Goal: Task Accomplishment & Management: Use online tool/utility

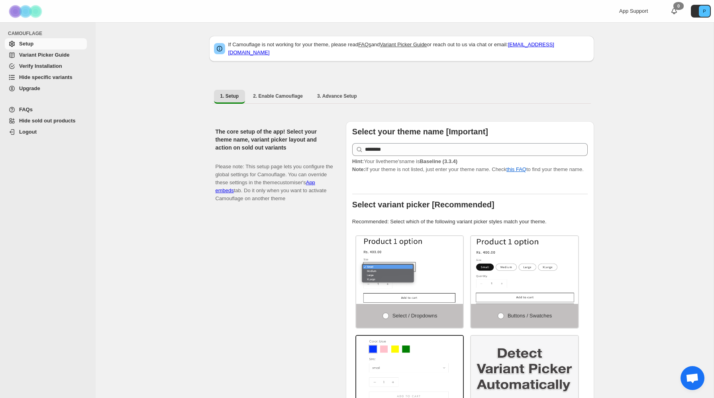
click at [44, 58] on span "Variant Picker Guide" at bounding box center [52, 55] width 66 height 8
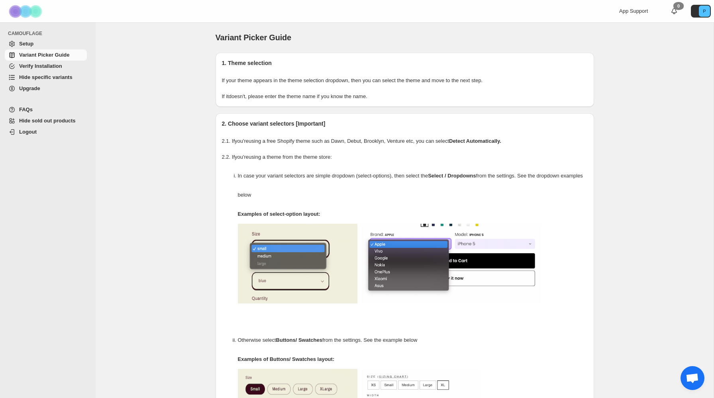
click at [41, 68] on span "Verify Installation" at bounding box center [40, 66] width 43 height 6
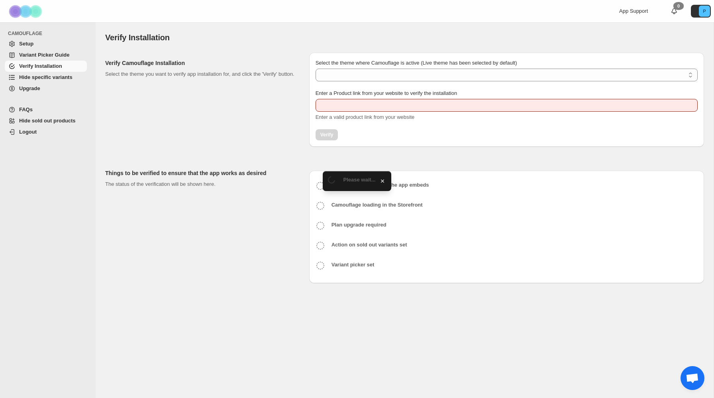
click at [39, 79] on span "Hide specific variants" at bounding box center [45, 77] width 53 height 6
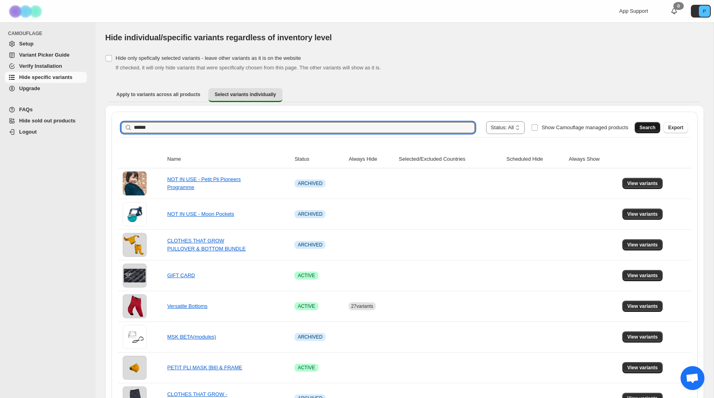
click at [651, 128] on span "Search" at bounding box center [648, 127] width 16 height 6
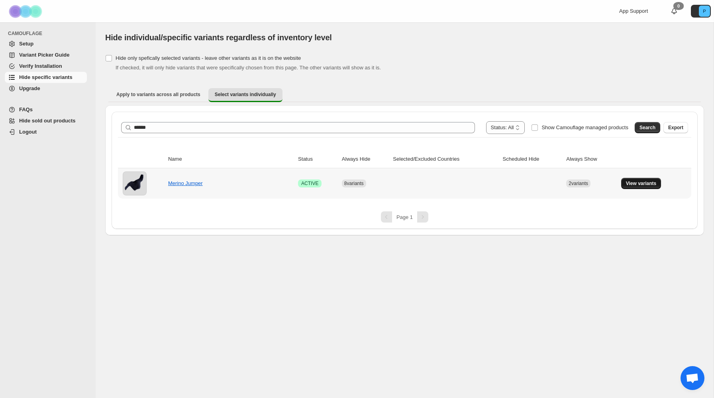
click at [632, 183] on span "View variants" at bounding box center [641, 183] width 31 height 6
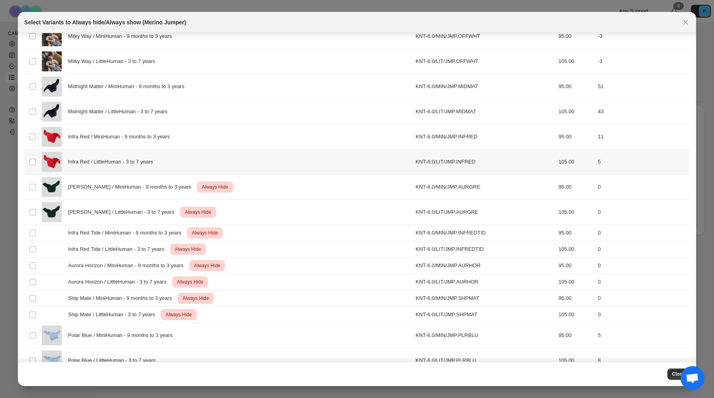
scroll to position [114, 0]
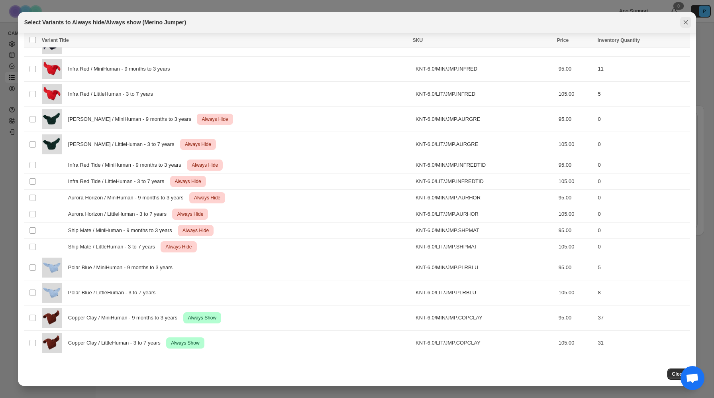
click at [686, 21] on icon "Close" at bounding box center [686, 22] width 8 height 8
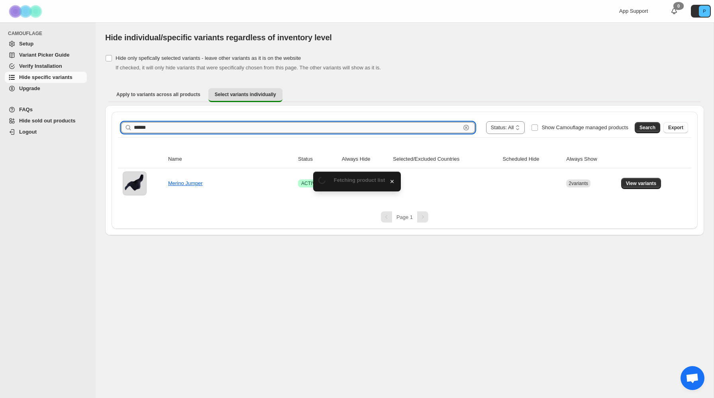
click at [181, 130] on input "******" at bounding box center [297, 127] width 327 height 11
type input "*******"
click at [639, 126] on button "Search" at bounding box center [648, 127] width 26 height 11
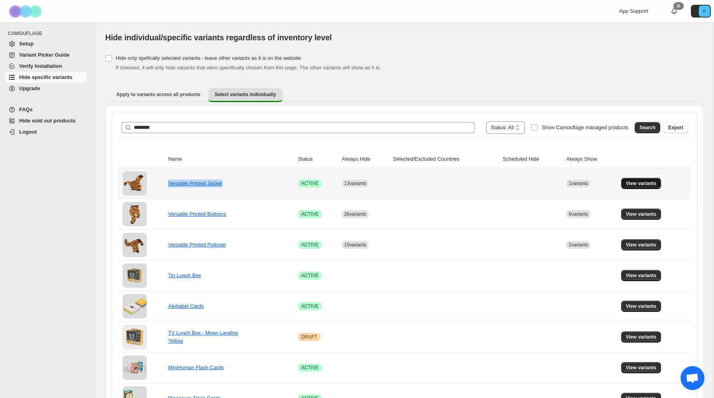
click at [635, 187] on button "View variants" at bounding box center [642, 183] width 40 height 11
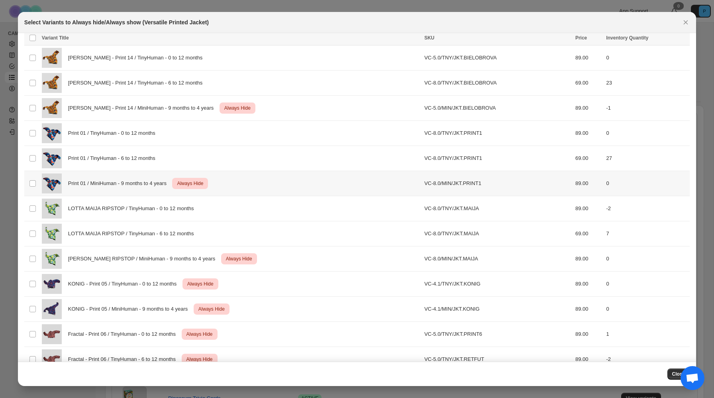
scroll to position [0, 0]
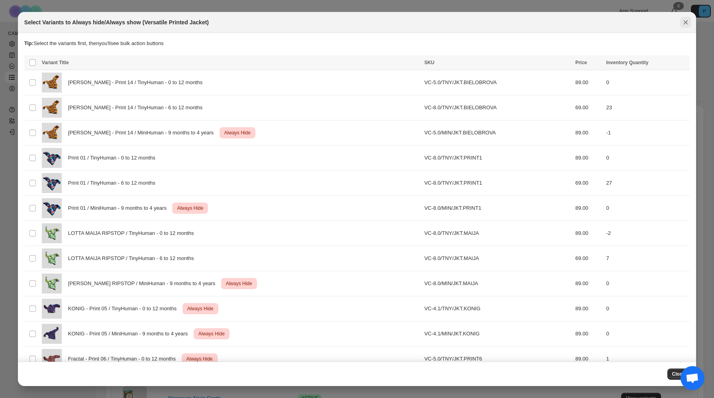
click at [685, 23] on icon "Close" at bounding box center [686, 22] width 8 height 8
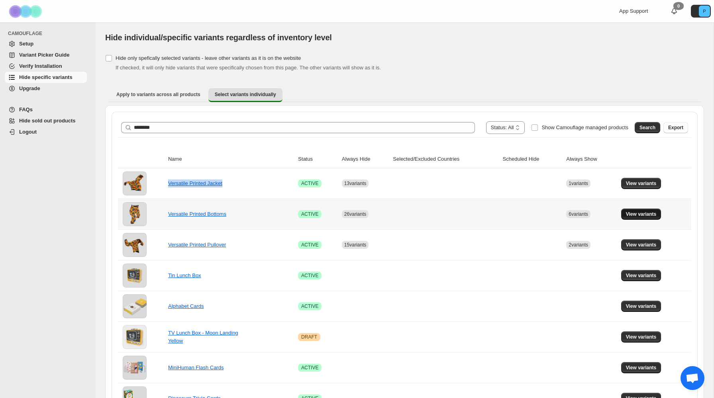
click at [643, 216] on span "View variants" at bounding box center [641, 214] width 31 height 6
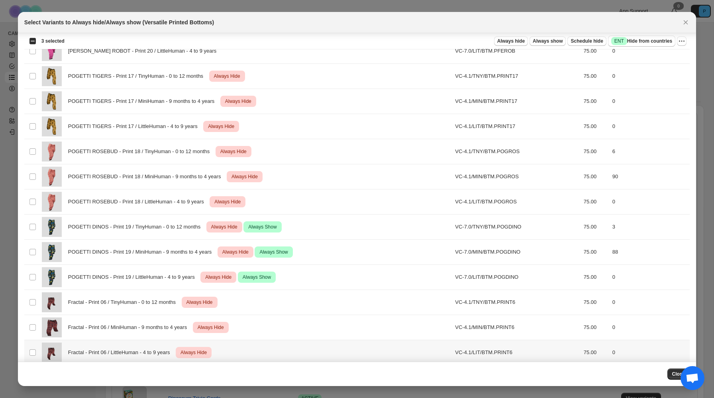
scroll to position [374, 0]
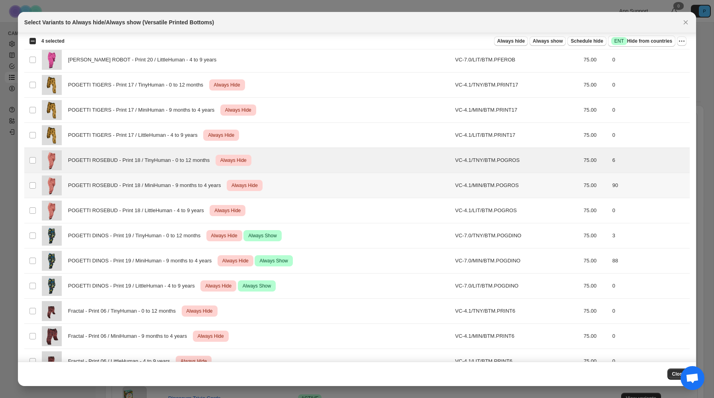
click at [35, 194] on td "Select product variant" at bounding box center [31, 185] width 15 height 25
click at [36, 210] on td "Select product variant" at bounding box center [31, 210] width 15 height 25
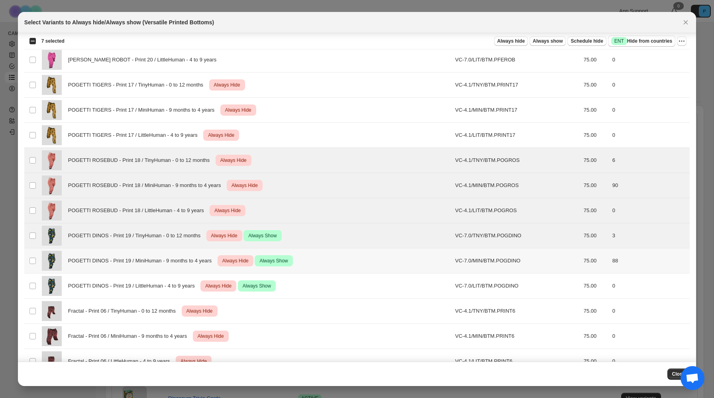
click at [35, 269] on td "Select product variant" at bounding box center [31, 260] width 15 height 25
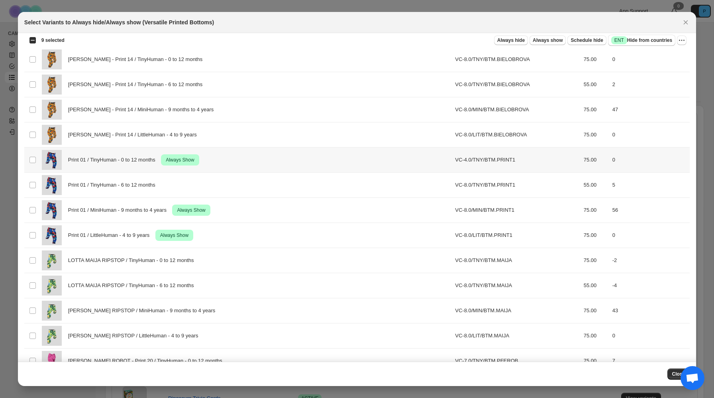
scroll to position [0, 0]
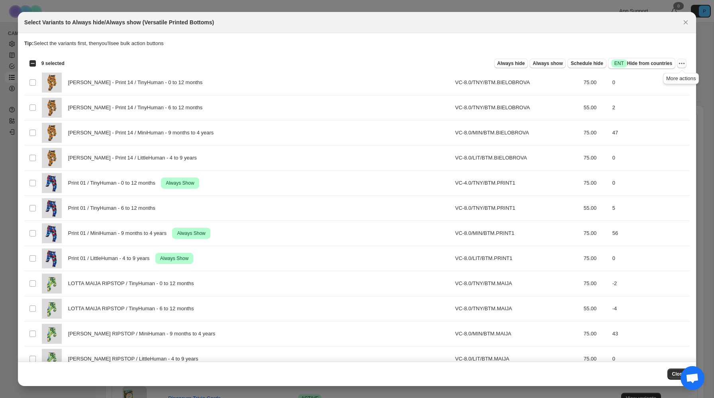
click at [684, 65] on icon "More actions" at bounding box center [682, 63] width 8 height 8
click at [673, 84] on button "Undo always hide" at bounding box center [653, 79] width 63 height 13
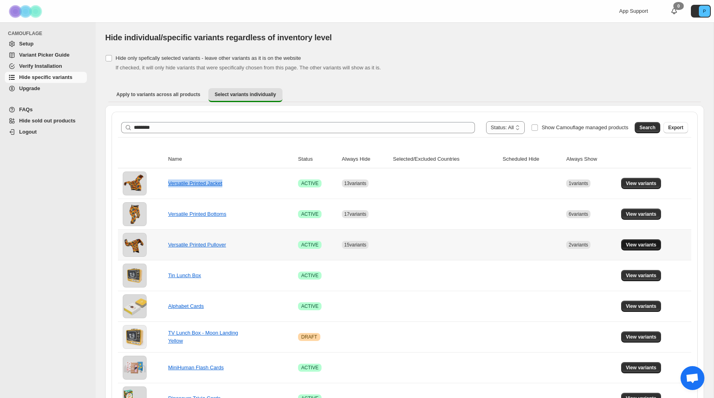
click at [634, 249] on button "View variants" at bounding box center [642, 244] width 40 height 11
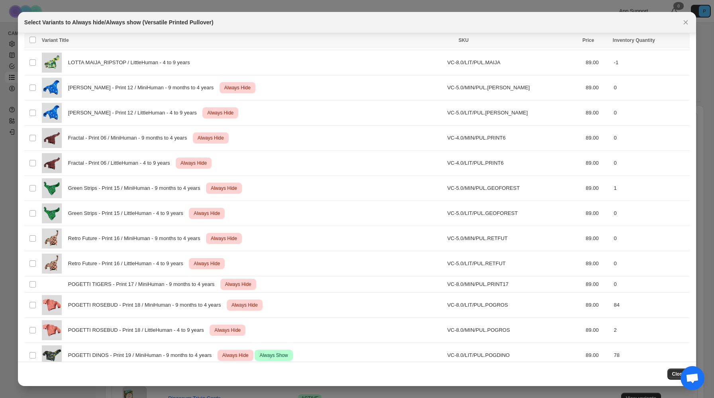
scroll to position [163, 0]
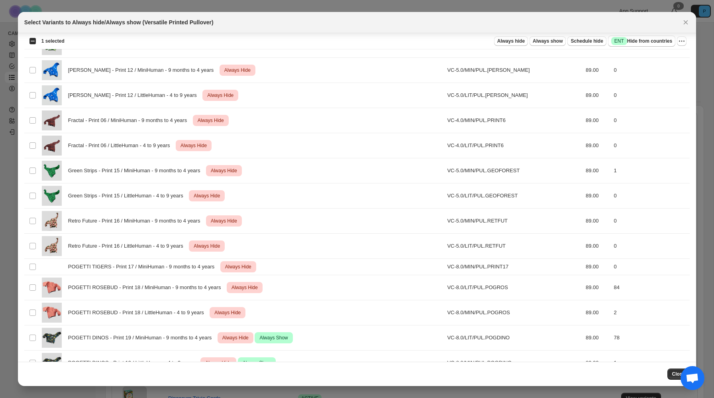
click at [31, 376] on td "Select product variant" at bounding box center [31, 388] width 15 height 25
click at [32, 350] on td "Select product variant" at bounding box center [31, 362] width 15 height 25
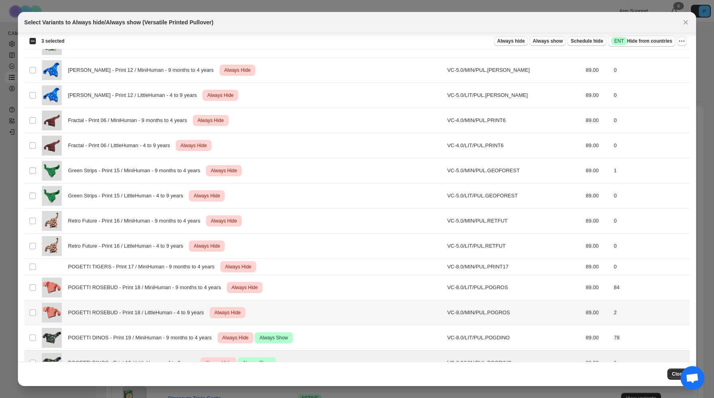
click at [33, 321] on td "Select product variant" at bounding box center [31, 312] width 15 height 25
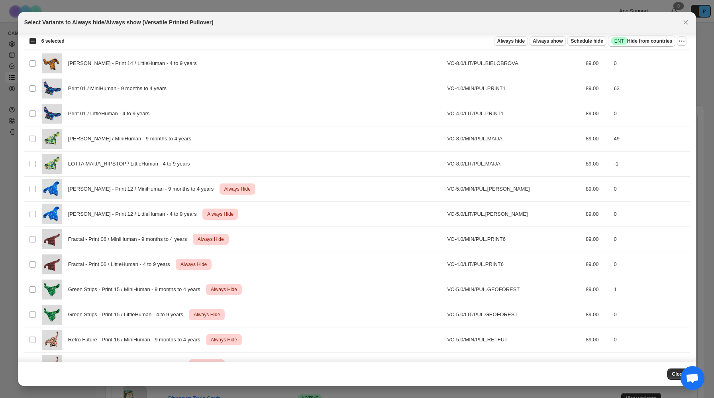
scroll to position [4, 0]
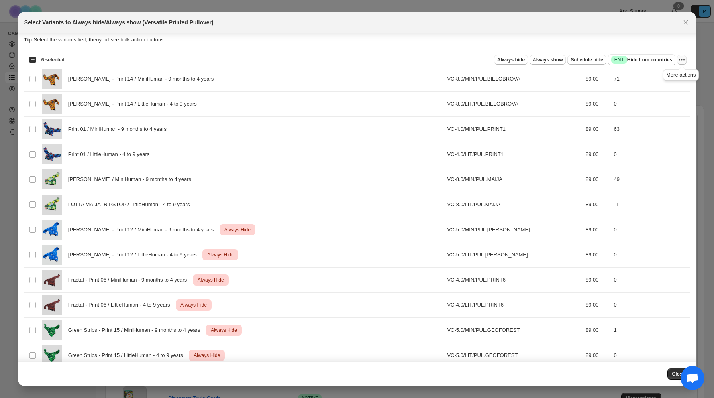
click at [683, 61] on icon "More actions" at bounding box center [682, 60] width 8 height 8
click at [629, 93] on button "Undo always show" at bounding box center [653, 89] width 63 height 13
click at [681, 57] on icon "More actions" at bounding box center [682, 60] width 8 height 8
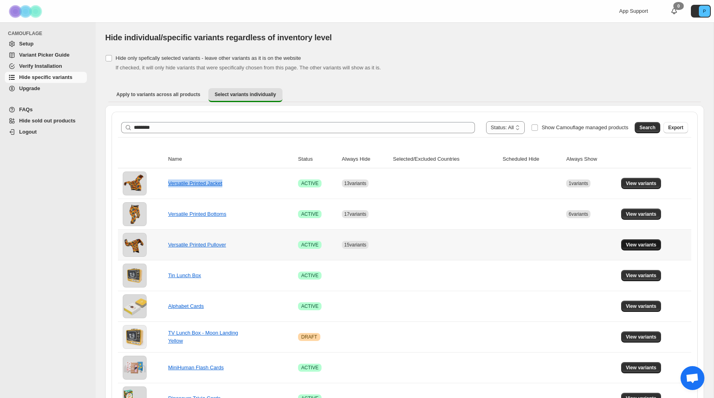
click at [645, 245] on span "View variants" at bounding box center [641, 245] width 31 height 6
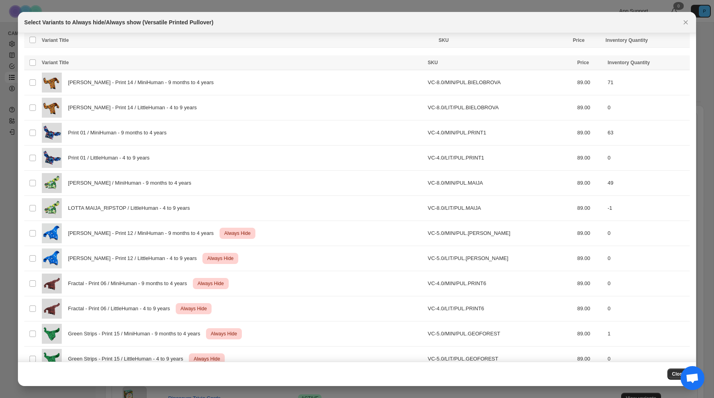
scroll to position [233, 0]
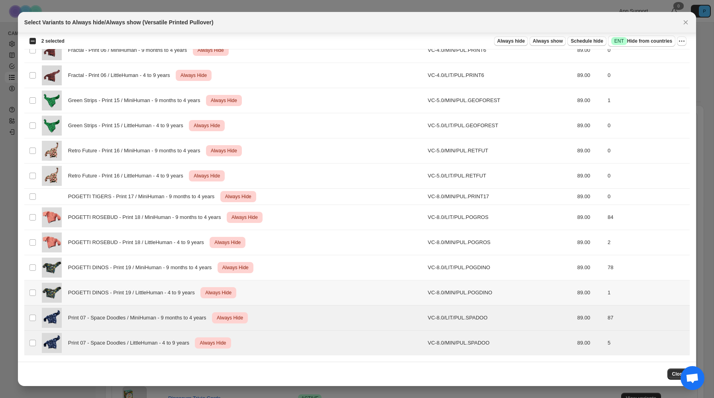
click at [36, 285] on td "Select product variant" at bounding box center [31, 292] width 15 height 25
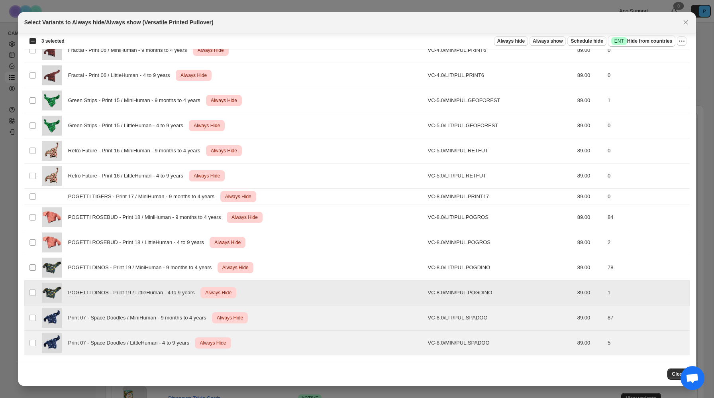
click at [32, 270] on span ":r55:" at bounding box center [32, 267] width 7 height 7
click at [34, 238] on td "Select product variant" at bounding box center [31, 242] width 15 height 25
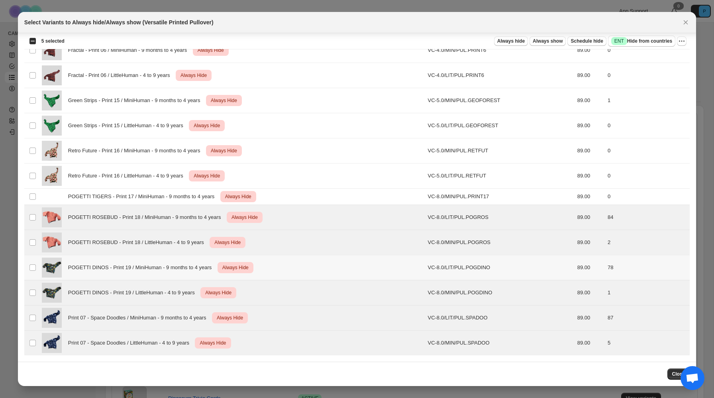
click at [32, 271] on td "Select product variant" at bounding box center [31, 267] width 15 height 25
click at [685, 40] on icon "More actions" at bounding box center [682, 41] width 8 height 8
click at [675, 60] on span "Undo always hide" at bounding box center [653, 57] width 58 height 8
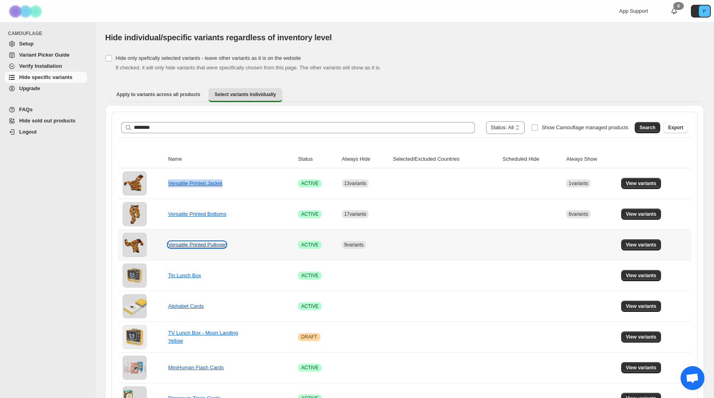
click at [217, 246] on link "Versatile Printed Pullover" at bounding box center [197, 245] width 58 height 6
